Goal: Navigation & Orientation: Find specific page/section

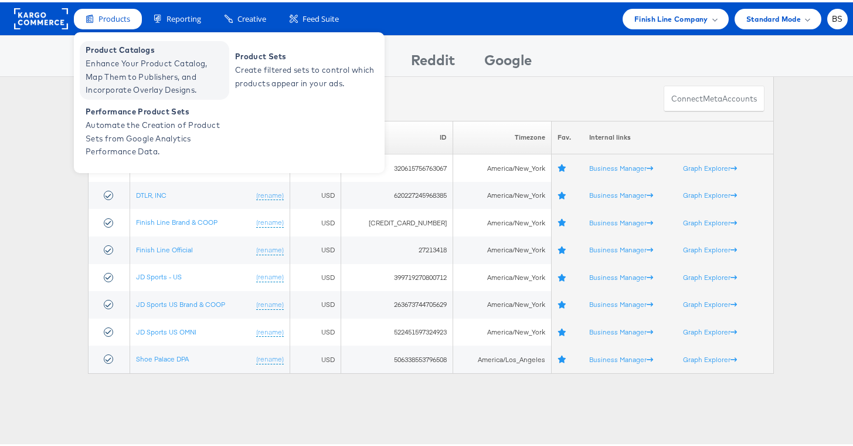
click at [128, 59] on span "Enhance Your Product Catalog, Map Them to Publishers, and Incorporate Overlay D…" at bounding box center [156, 75] width 141 height 40
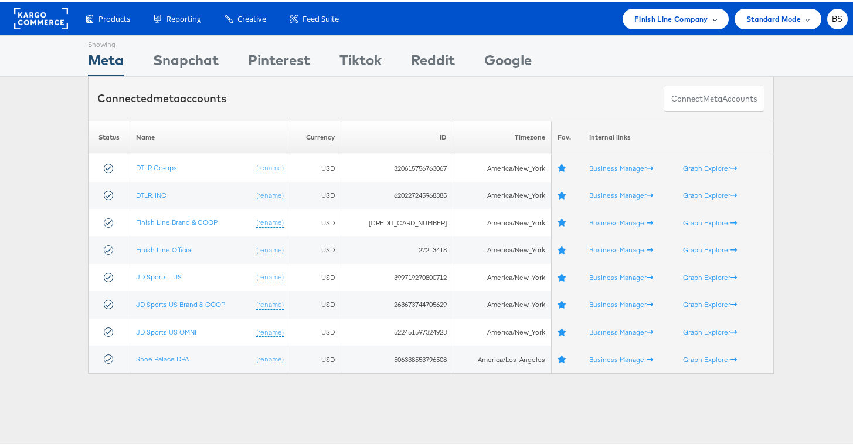
click at [662, 18] on span "Finish Line Company" at bounding box center [671, 17] width 74 height 12
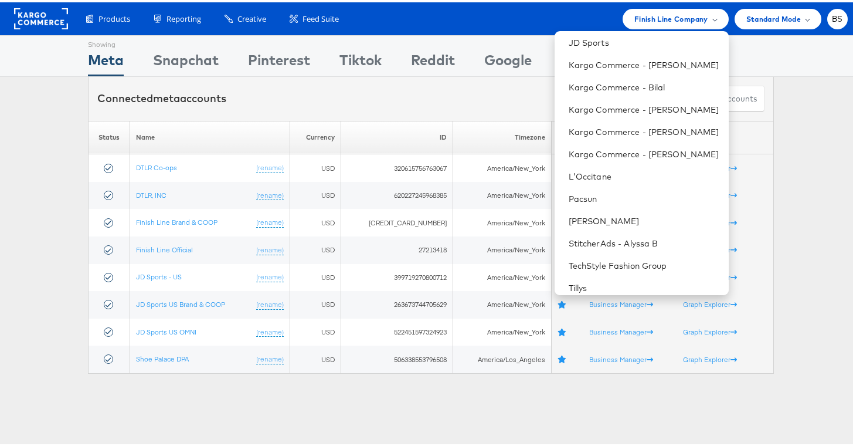
scroll to position [22, 0]
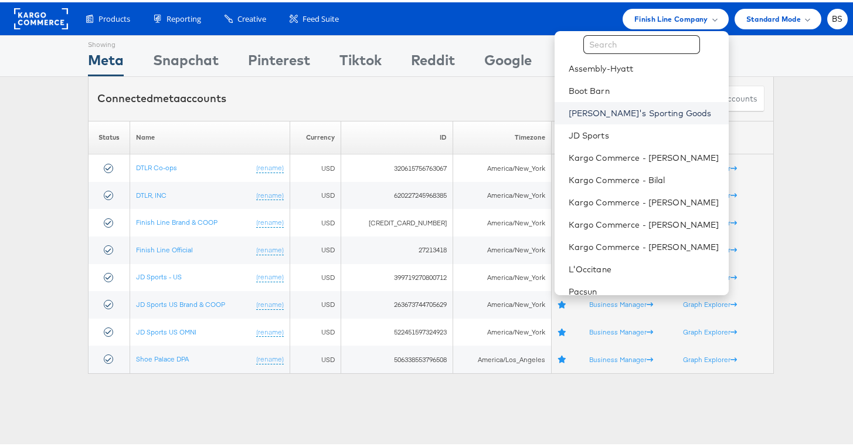
click at [602, 107] on link "[PERSON_NAME]'s Sporting Goods" at bounding box center [644, 111] width 151 height 12
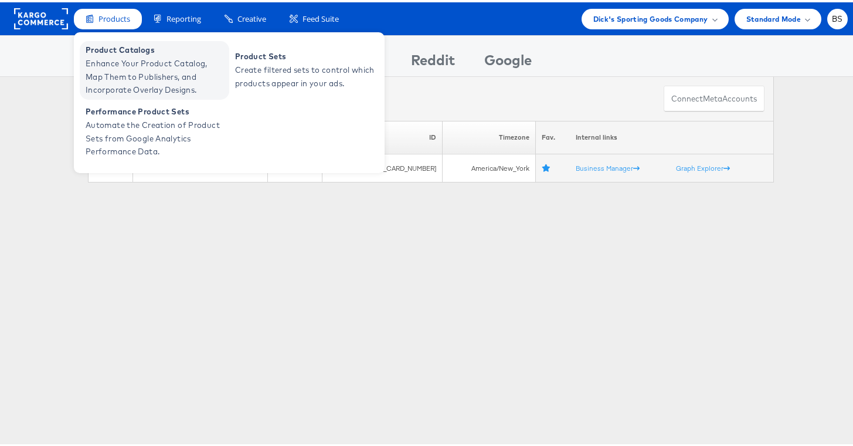
click at [115, 66] on span "Enhance Your Product Catalog, Map Them to Publishers, and Incorporate Overlay D…" at bounding box center [156, 75] width 141 height 40
